Goal: Task Accomplishment & Management: Use online tool/utility

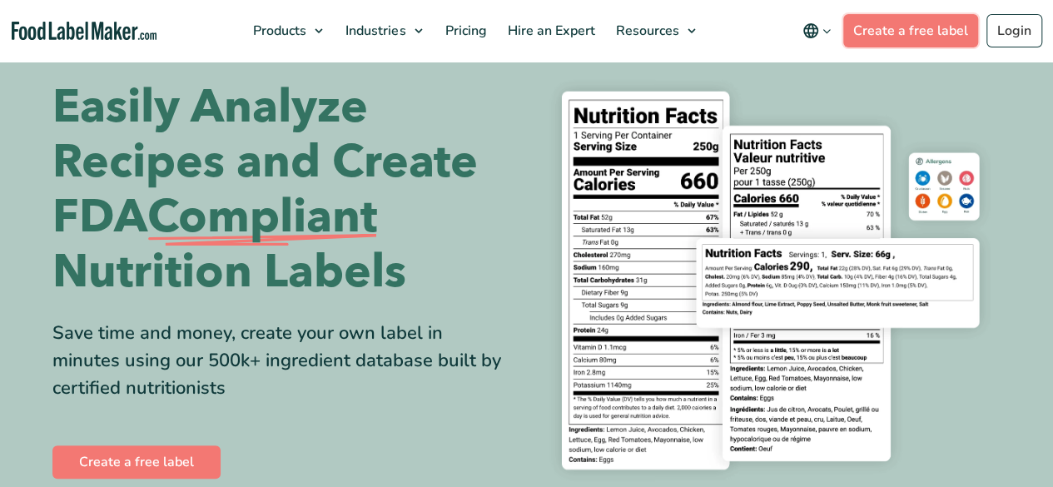
click at [907, 37] on link "Create a free label" at bounding box center [910, 30] width 135 height 33
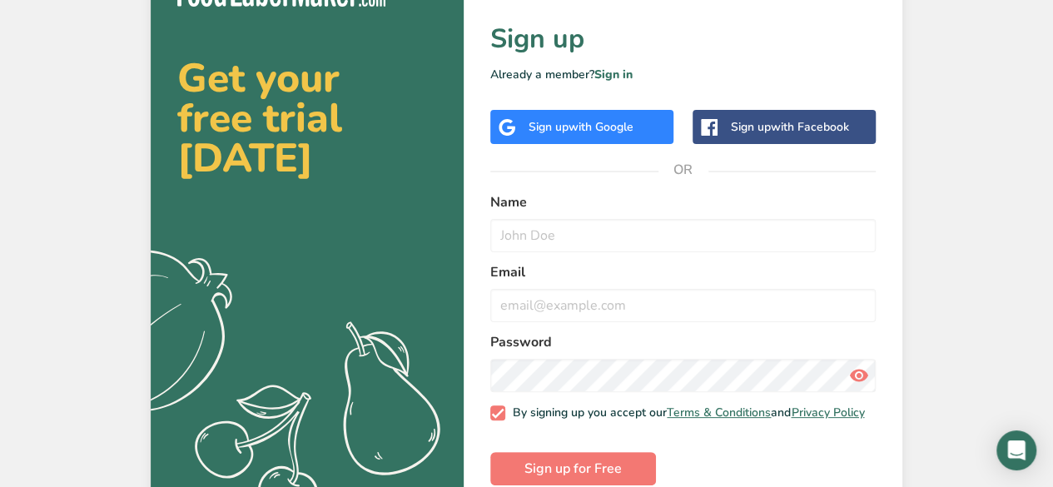
scroll to position [72, 0]
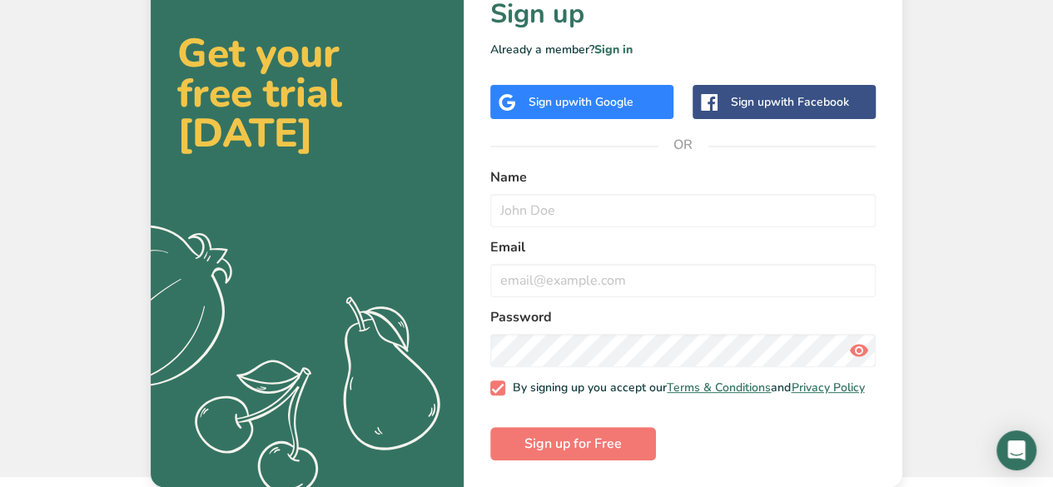
click at [599, 98] on span "with Google" at bounding box center [600, 102] width 65 height 16
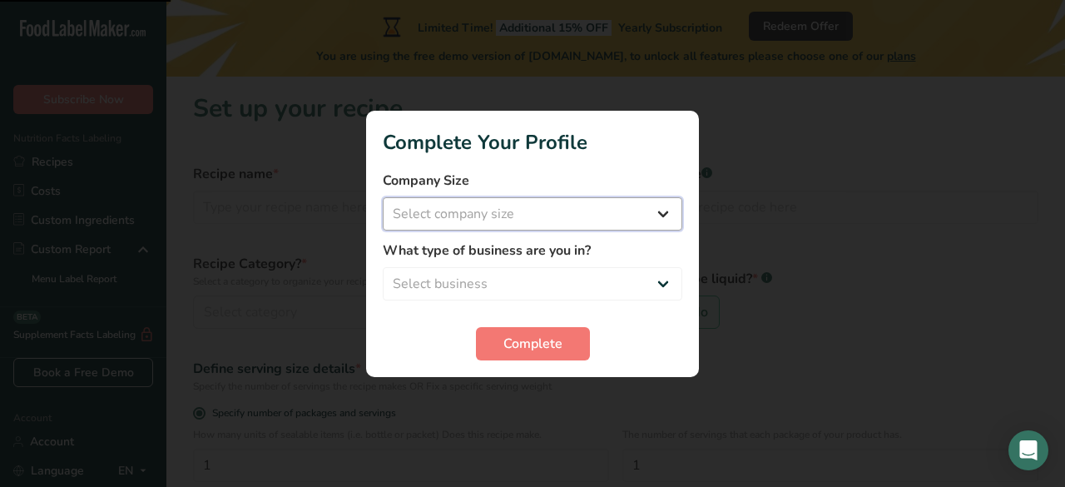
click at [582, 212] on select "Select company size Fewer than 10 Employees 10 to 50 Employees 51 to 500 Employ…" at bounding box center [533, 213] width 300 height 33
select select "1"
click at [383, 197] on select "Select company size Fewer than 10 Employees 10 to 50 Employees 51 to 500 Employ…" at bounding box center [533, 213] width 300 height 33
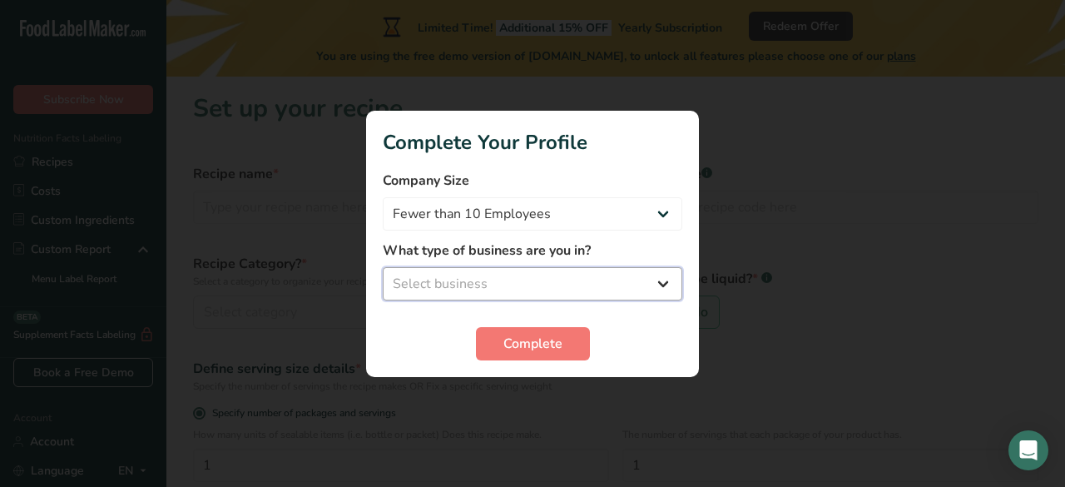
click at [456, 275] on select "Select business Packaged Food Manufacturer Restaurant & Cafe Bakery Meal Plans …" at bounding box center [533, 283] width 300 height 33
select select "5"
click at [383, 267] on select "Select business Packaged Food Manufacturer Restaurant & Cafe Bakery Meal Plans …" at bounding box center [533, 283] width 300 height 33
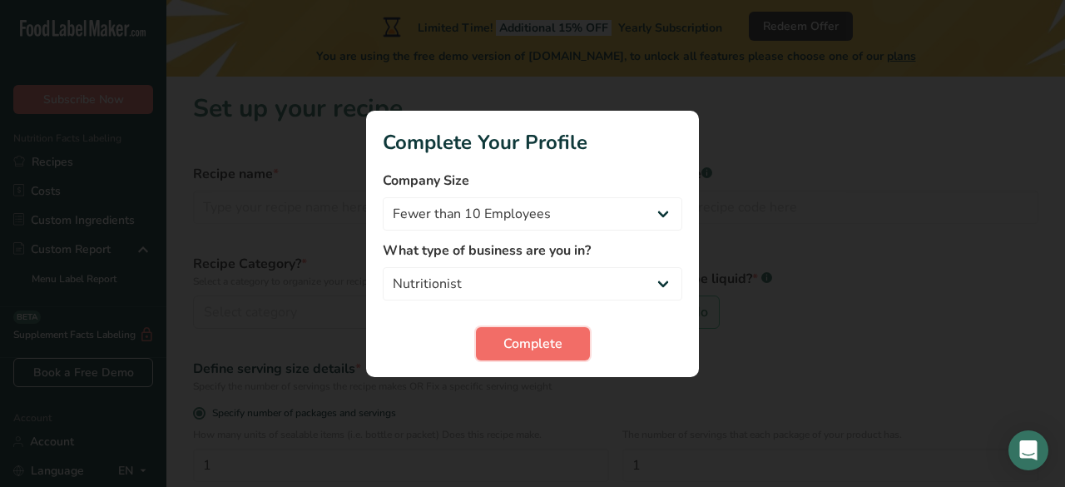
click at [527, 350] on span "Complete" at bounding box center [532, 344] width 59 height 20
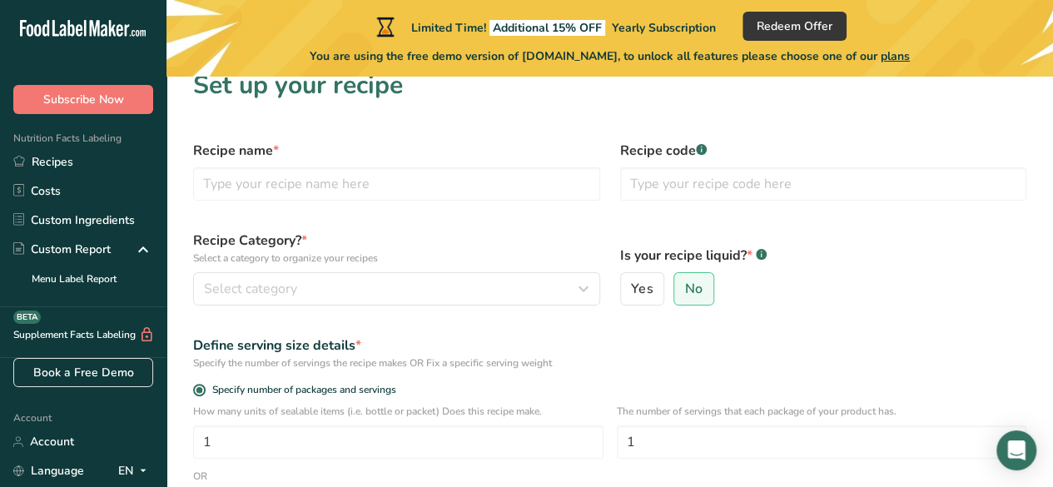
scroll to position [22, 0]
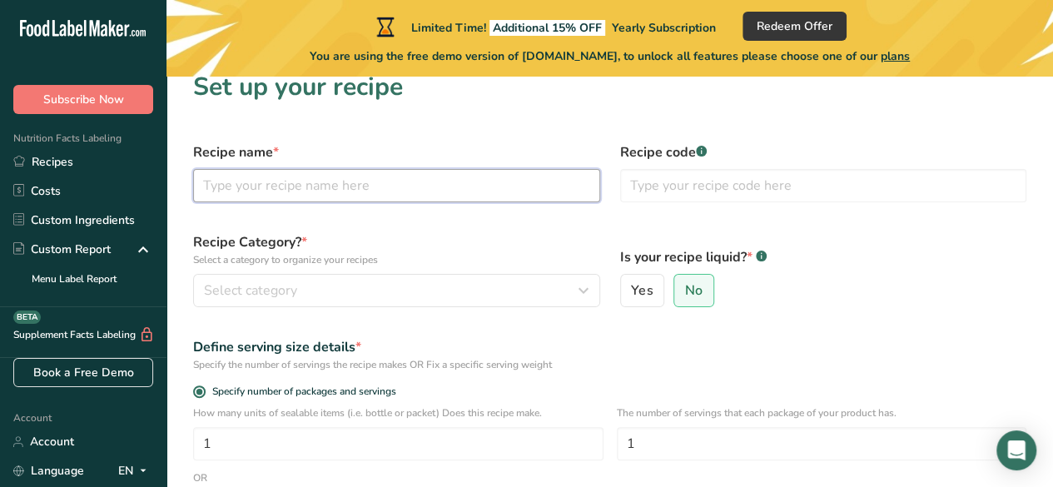
click at [312, 191] on input "text" at bounding box center [396, 185] width 407 height 33
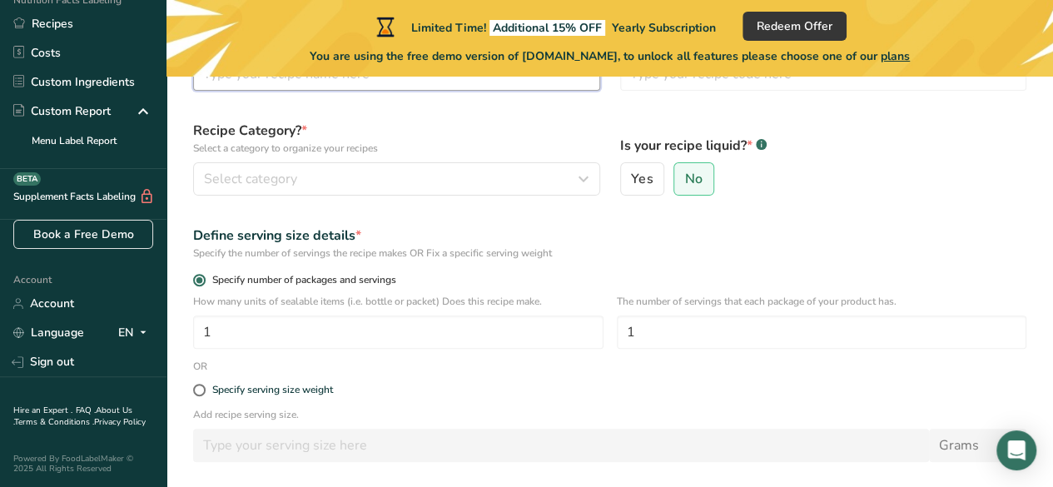
scroll to position [0, 0]
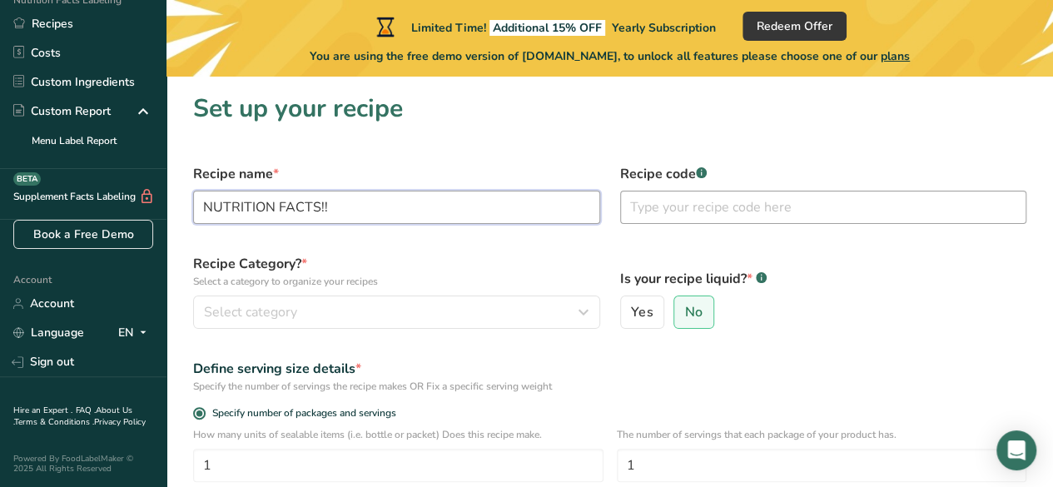
type input "NUTRITION FACTS!!"
click at [657, 207] on input "text" at bounding box center [823, 207] width 407 height 33
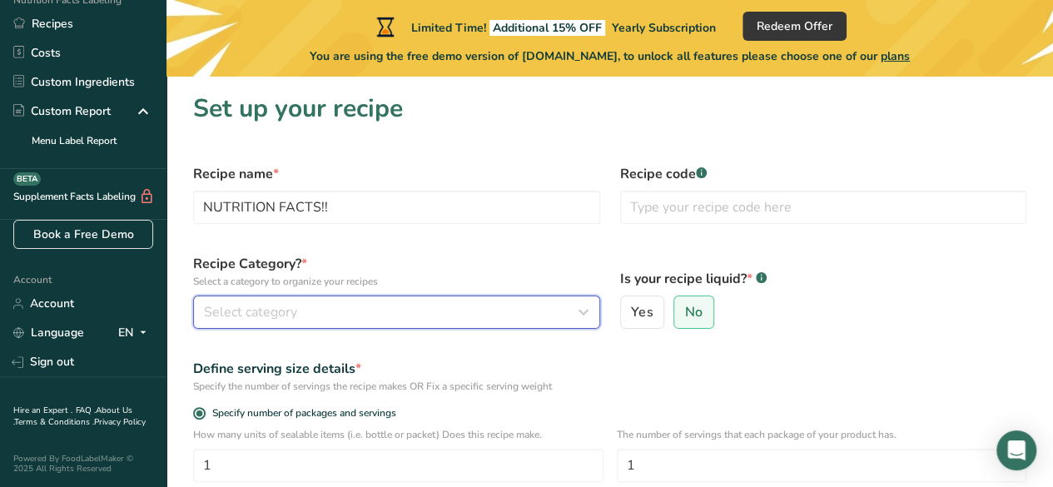
click at [436, 321] on div "Select category" at bounding box center [391, 312] width 375 height 20
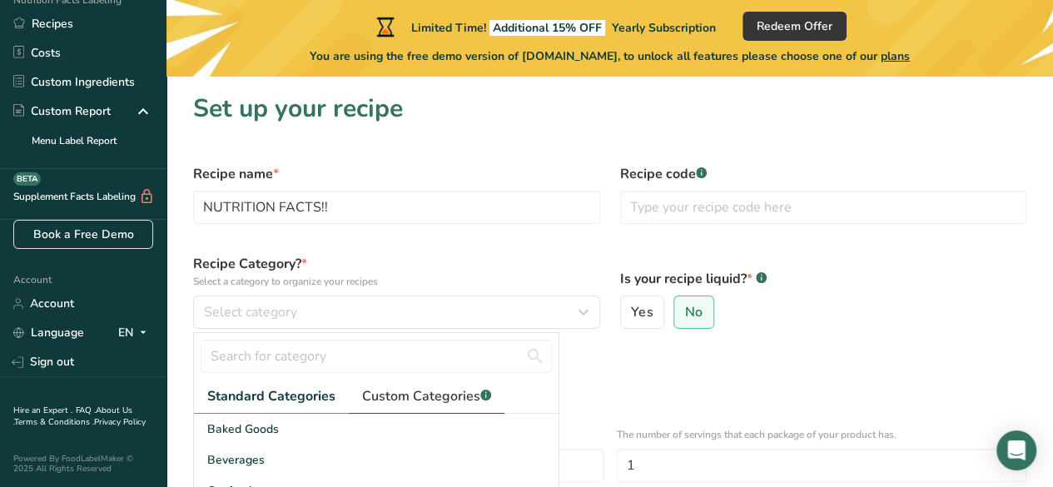
click at [436, 394] on span "Custom Categories .a-a{fill:#347362;}.b-a{fill:#fff;}" at bounding box center [426, 396] width 129 height 20
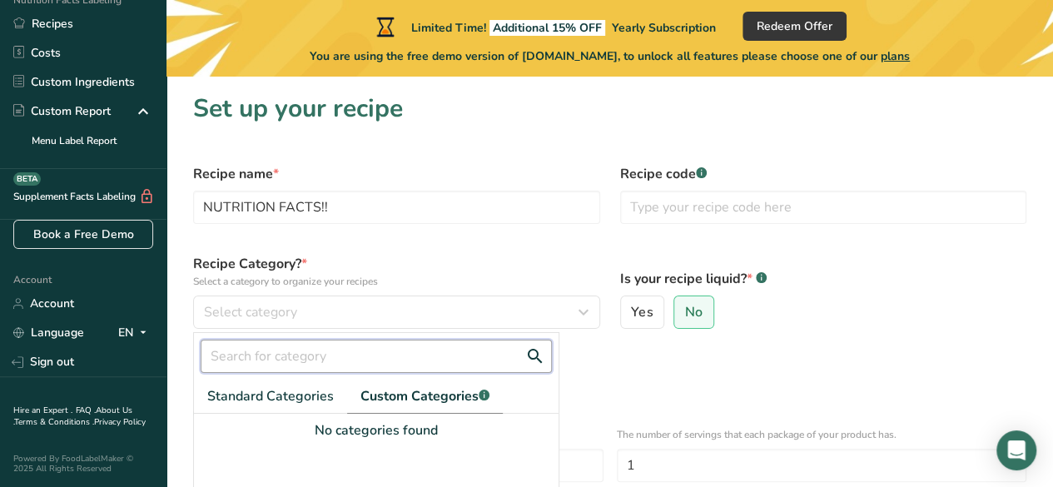
click at [340, 357] on input "text" at bounding box center [376, 355] width 351 height 33
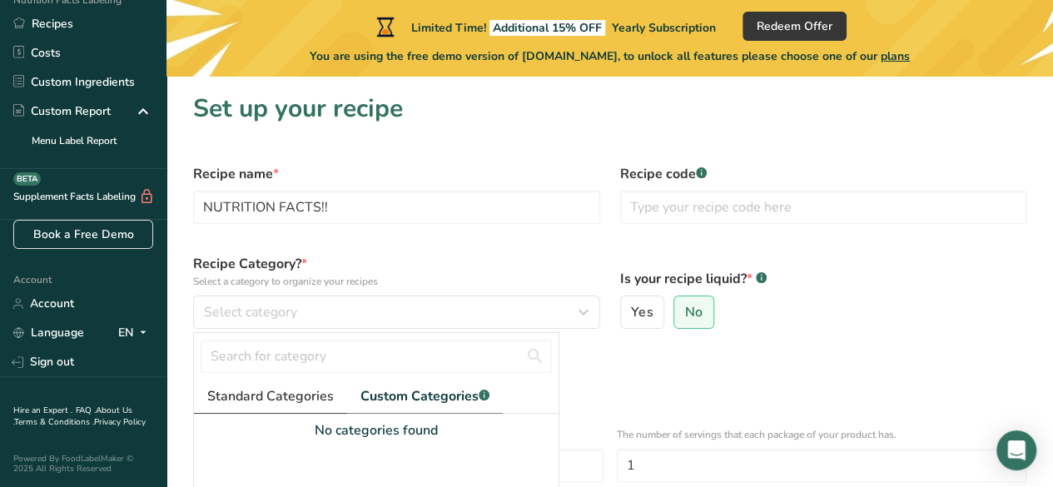
click at [286, 399] on span "Standard Categories" at bounding box center [270, 396] width 126 height 20
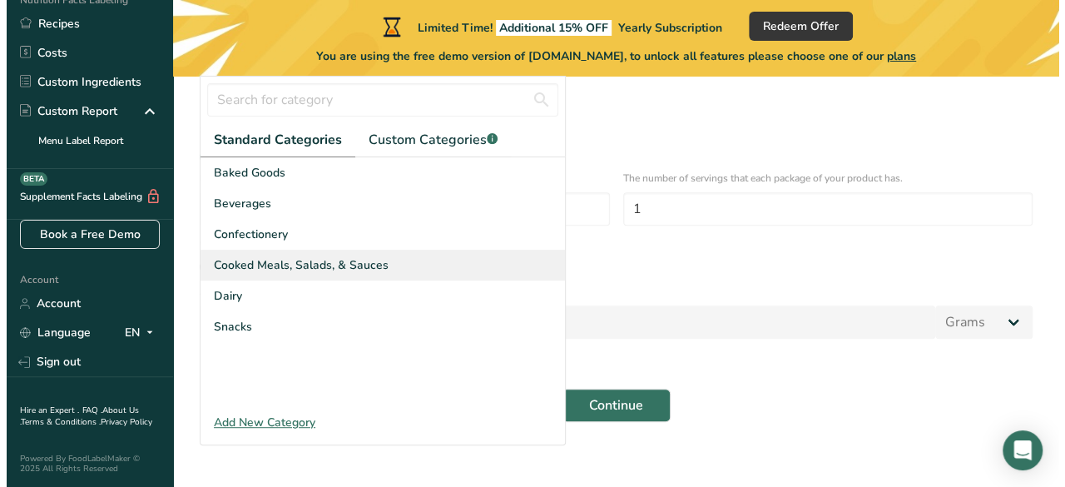
scroll to position [257, 0]
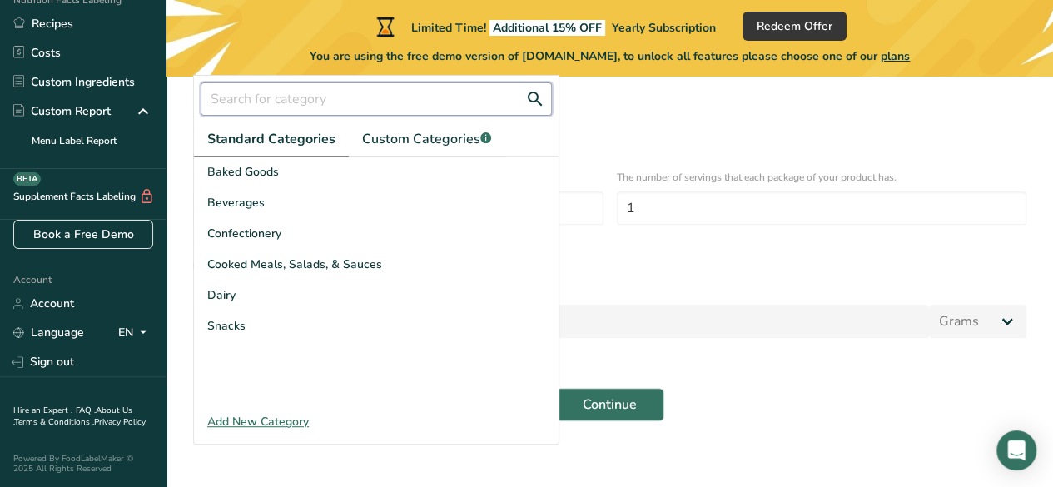
click at [308, 104] on input "text" at bounding box center [376, 98] width 351 height 33
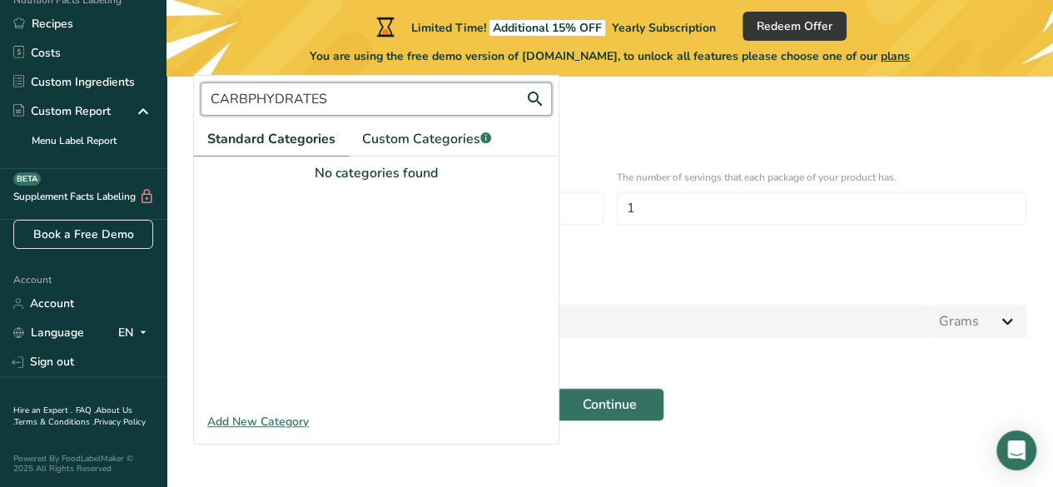
type input "CARBPHYDRATES"
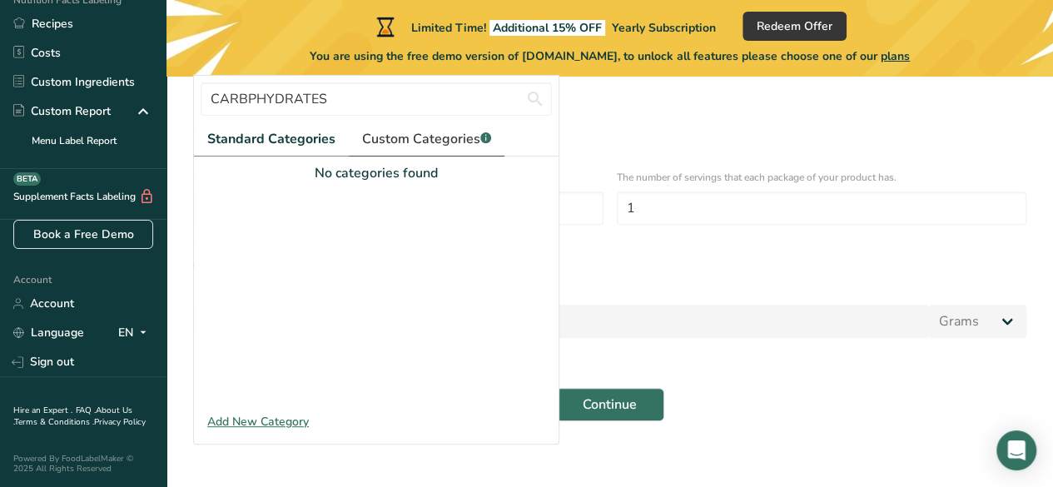
click at [426, 139] on span "Custom Categories .a-a{fill:#347362;}.b-a{fill:#fff;}" at bounding box center [426, 139] width 129 height 20
click at [264, 424] on div "Add New Category" at bounding box center [376, 421] width 364 height 17
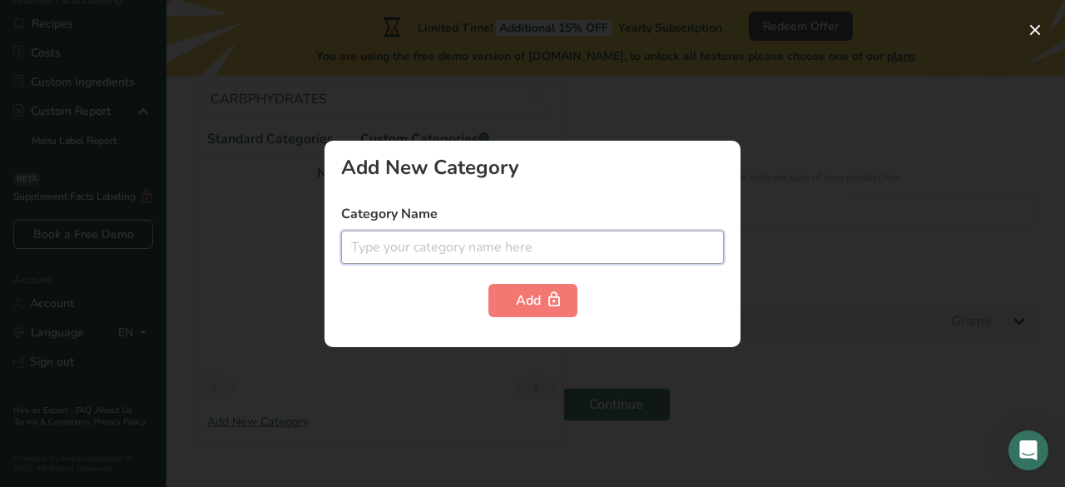
click at [442, 257] on input "text" at bounding box center [532, 246] width 383 height 33
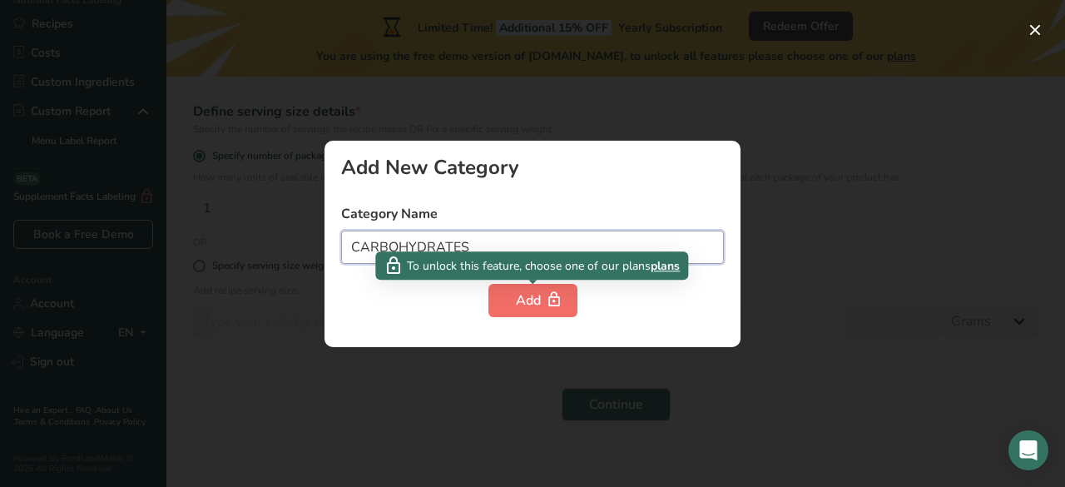
type input "CARBOHYDRATES"
click at [544, 310] on button "Add" at bounding box center [532, 300] width 89 height 33
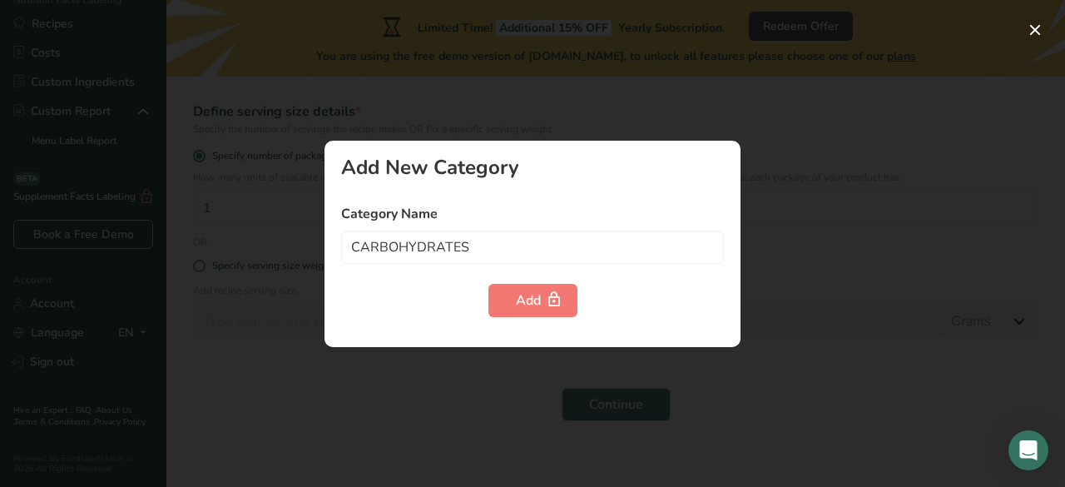
click at [729, 152] on div "Add New Category Category Name CARBOHYDRATES Add" at bounding box center [533, 244] width 416 height 206
